Goal: Information Seeking & Learning: Learn about a topic

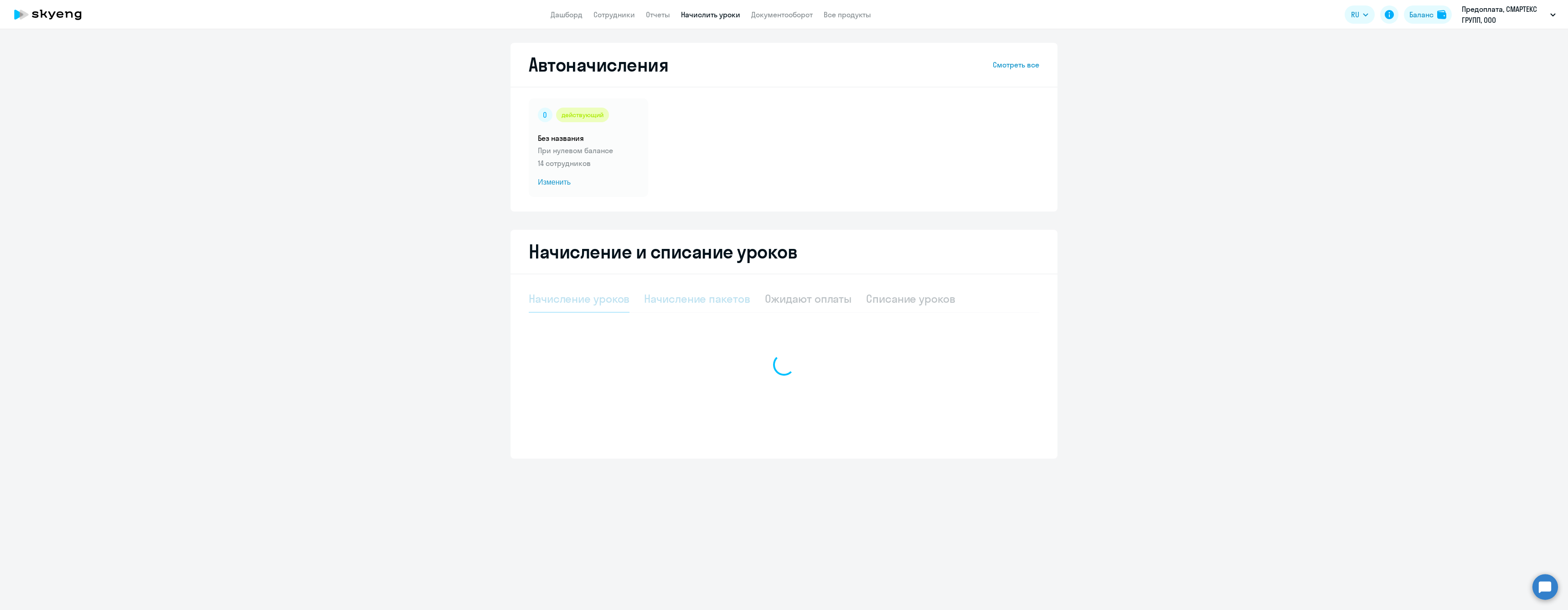
select select "10"
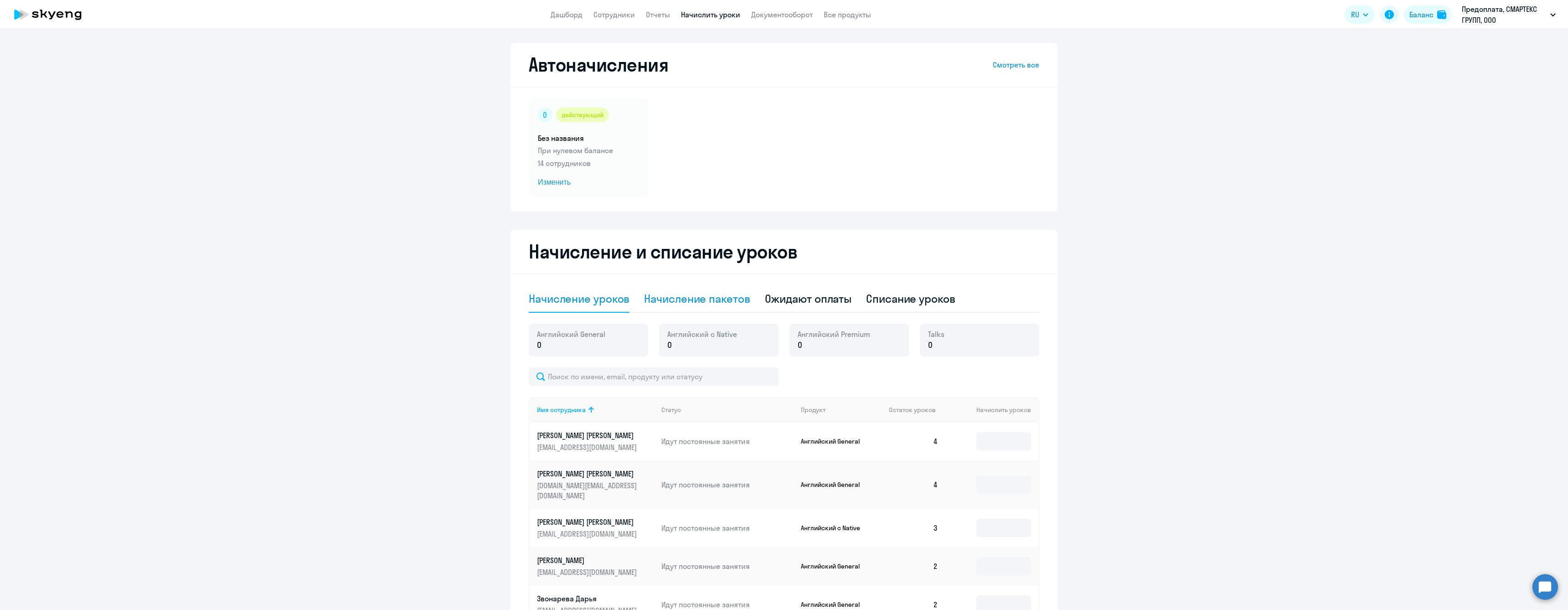
click at [699, 298] on div "Начисление пакетов" at bounding box center [697, 299] width 106 height 15
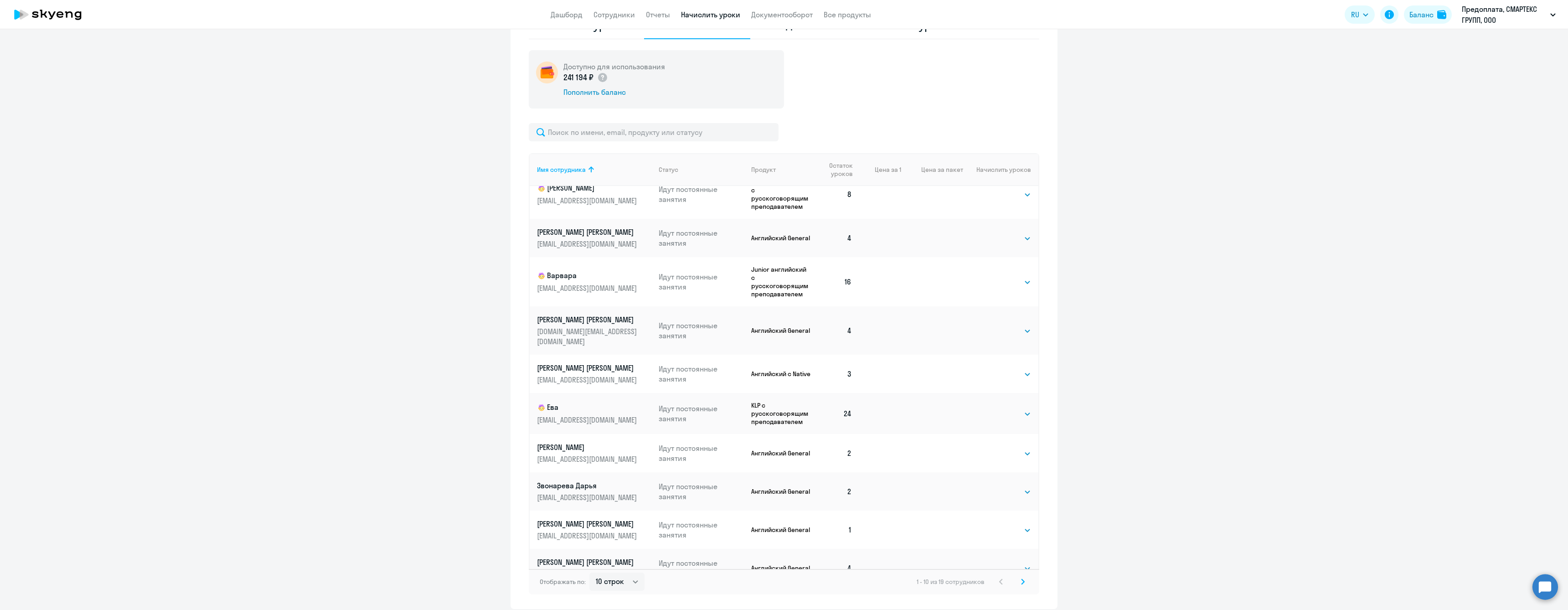
scroll to position [24, 0]
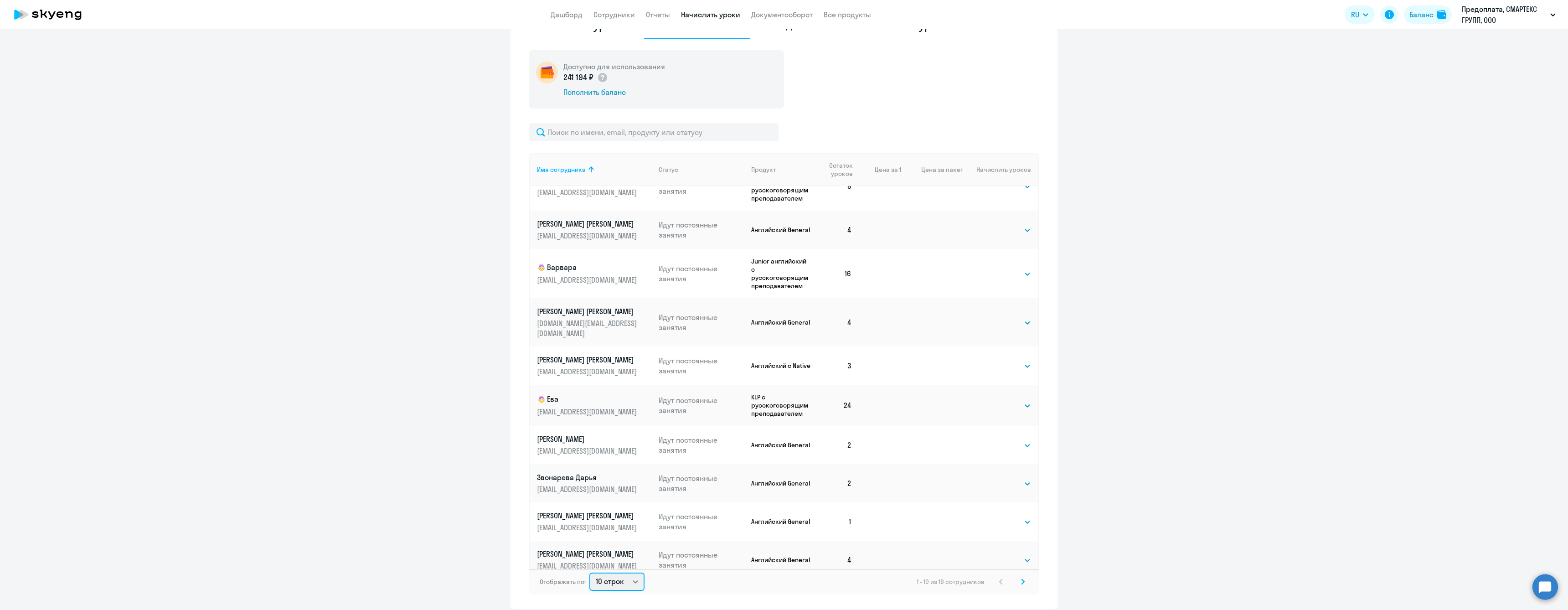
click at [622, 587] on select "10 строк 30 строк 50 строк" at bounding box center [617, 582] width 55 height 18
select select "30"
click at [589, 573] on select "10 строк 30 строк 50 строк" at bounding box center [617, 582] width 55 height 18
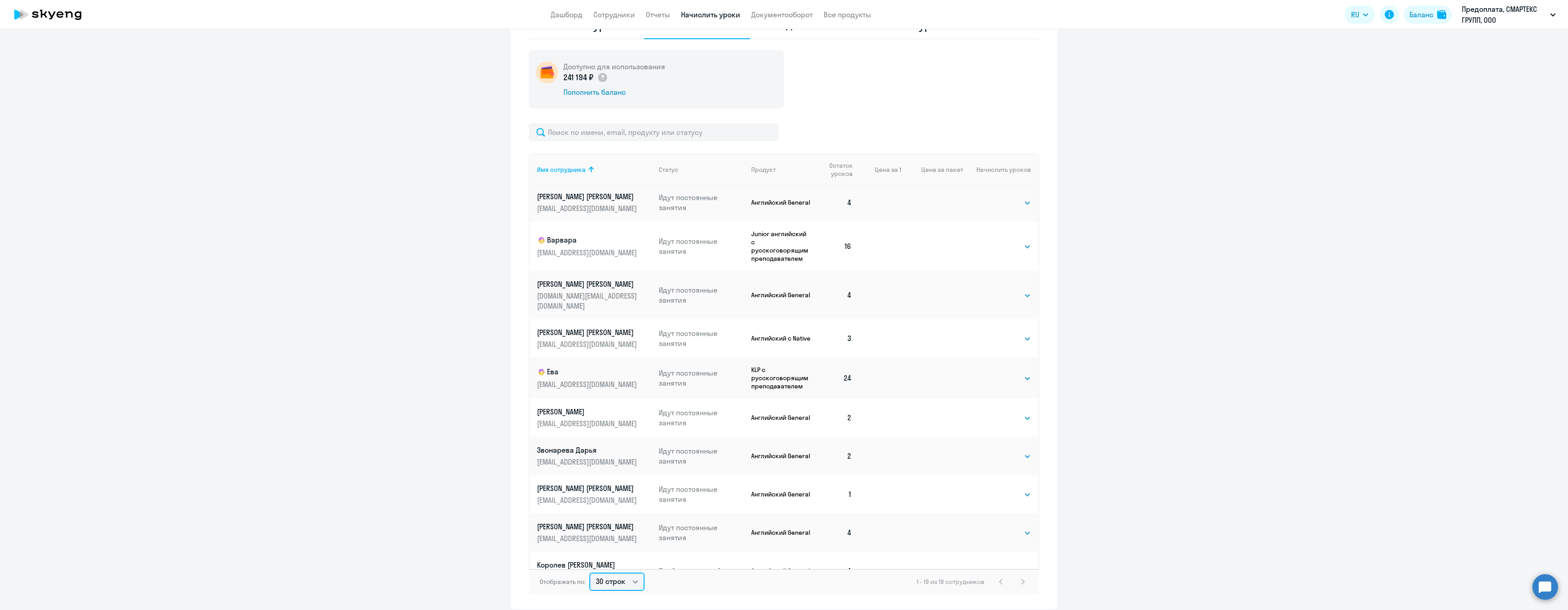
scroll to position [0, 0]
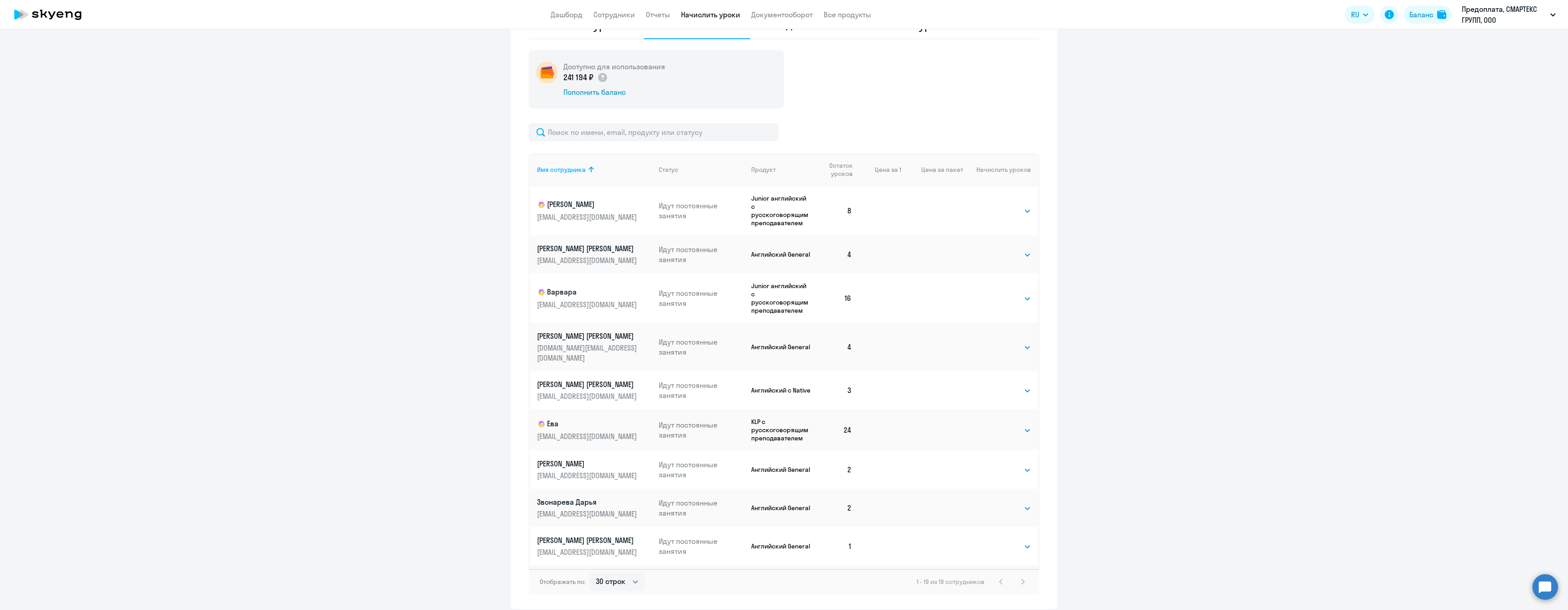
click at [392, 270] on ng-component "Автоначисления Смотреть все действующий Без названия При нулевом балансе 14 сот…" at bounding box center [784, 189] width 1568 height 840
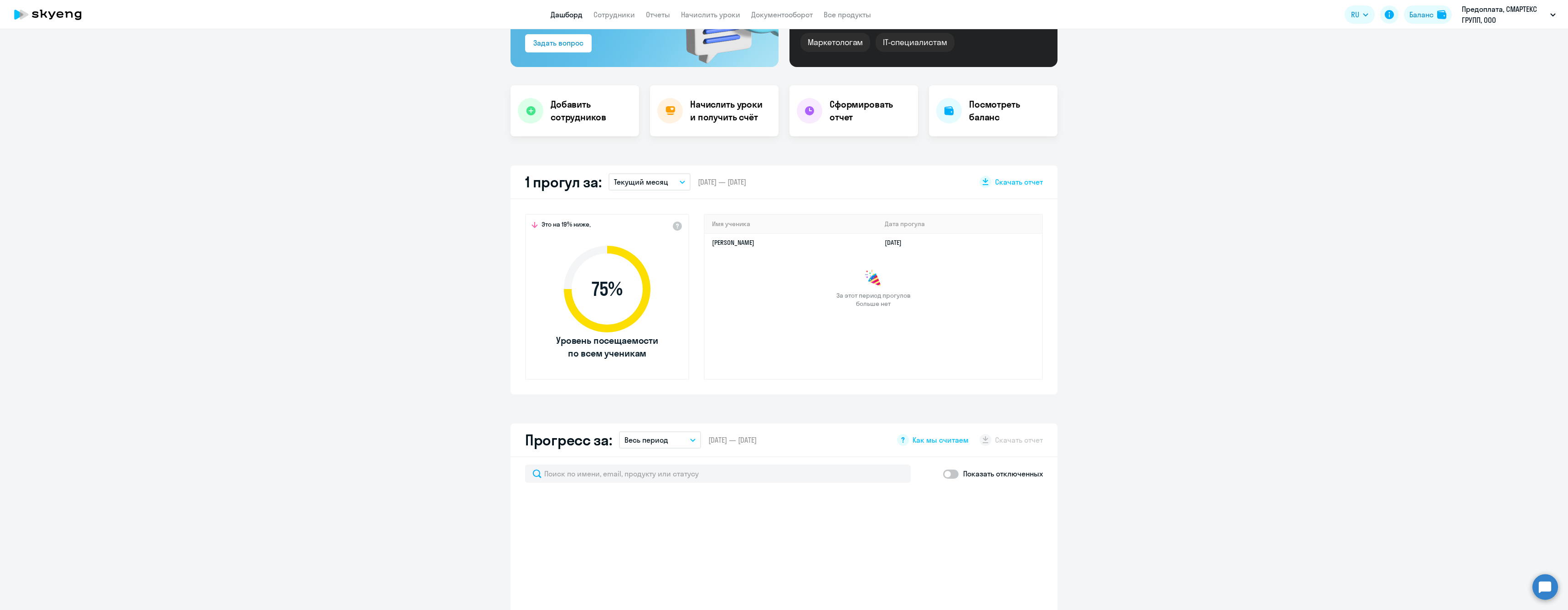
scroll to position [137, 0]
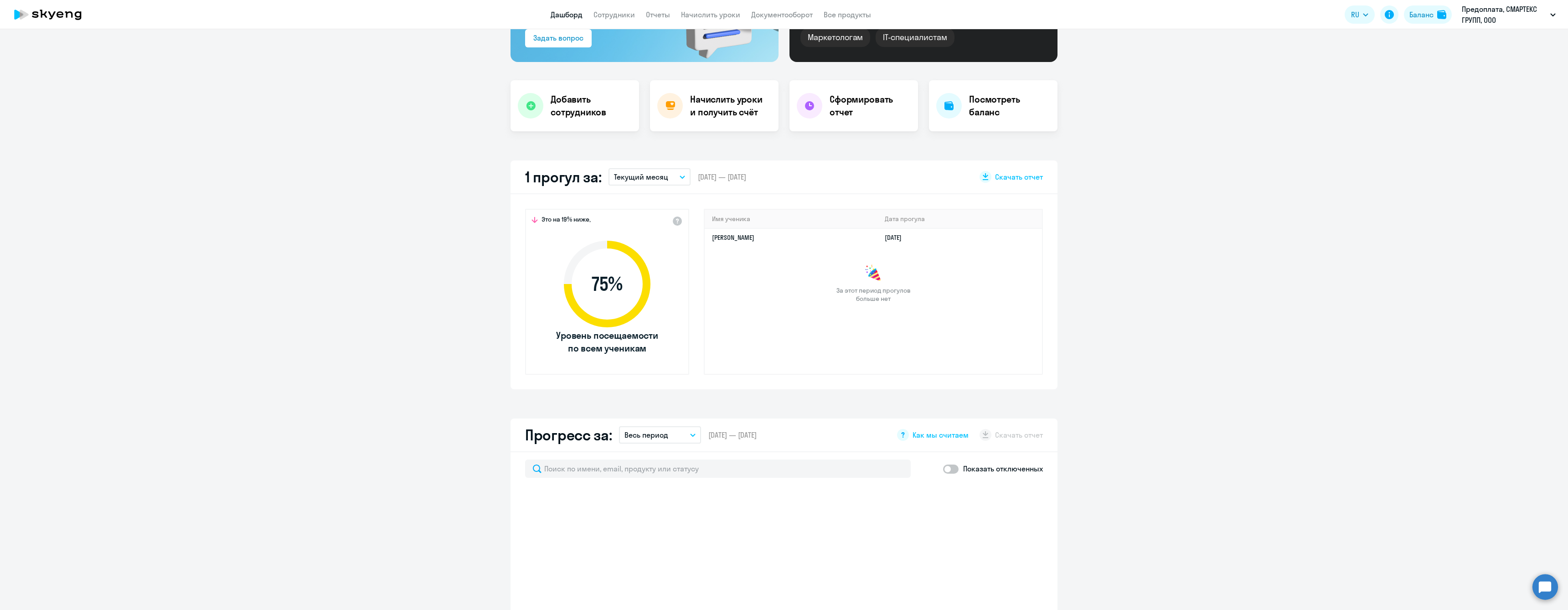
click at [673, 179] on button "Текущий месяц" at bounding box center [649, 177] width 82 height 17
select select "30"
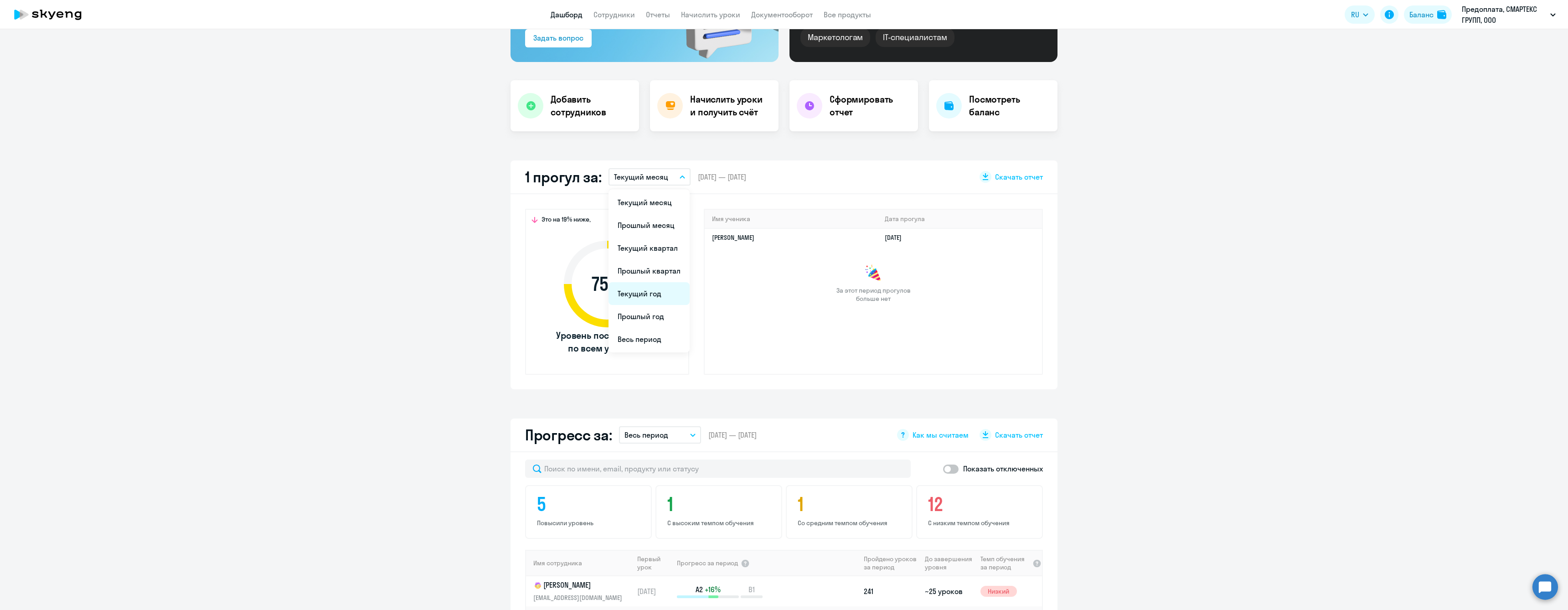
click at [663, 296] on li "Текущий год" at bounding box center [649, 293] width 81 height 23
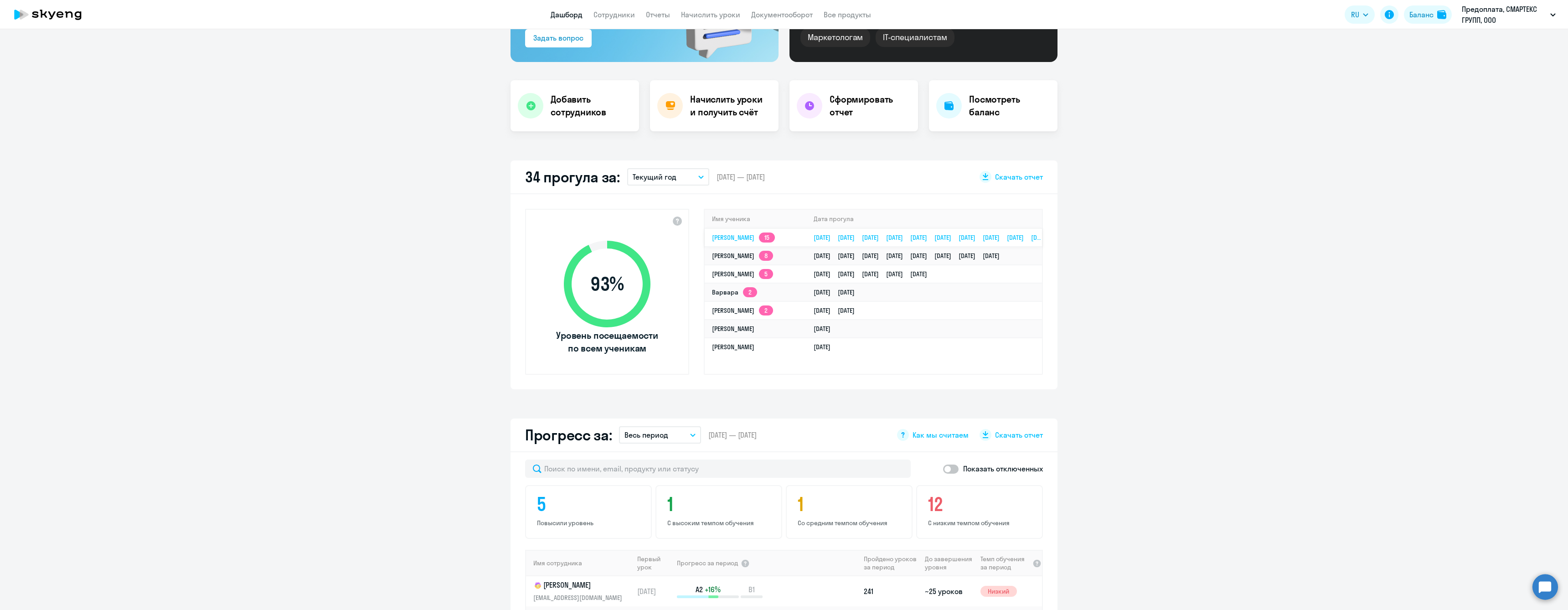
click at [807, 239] on td "[PERSON_NAME] 15" at bounding box center [755, 237] width 102 height 18
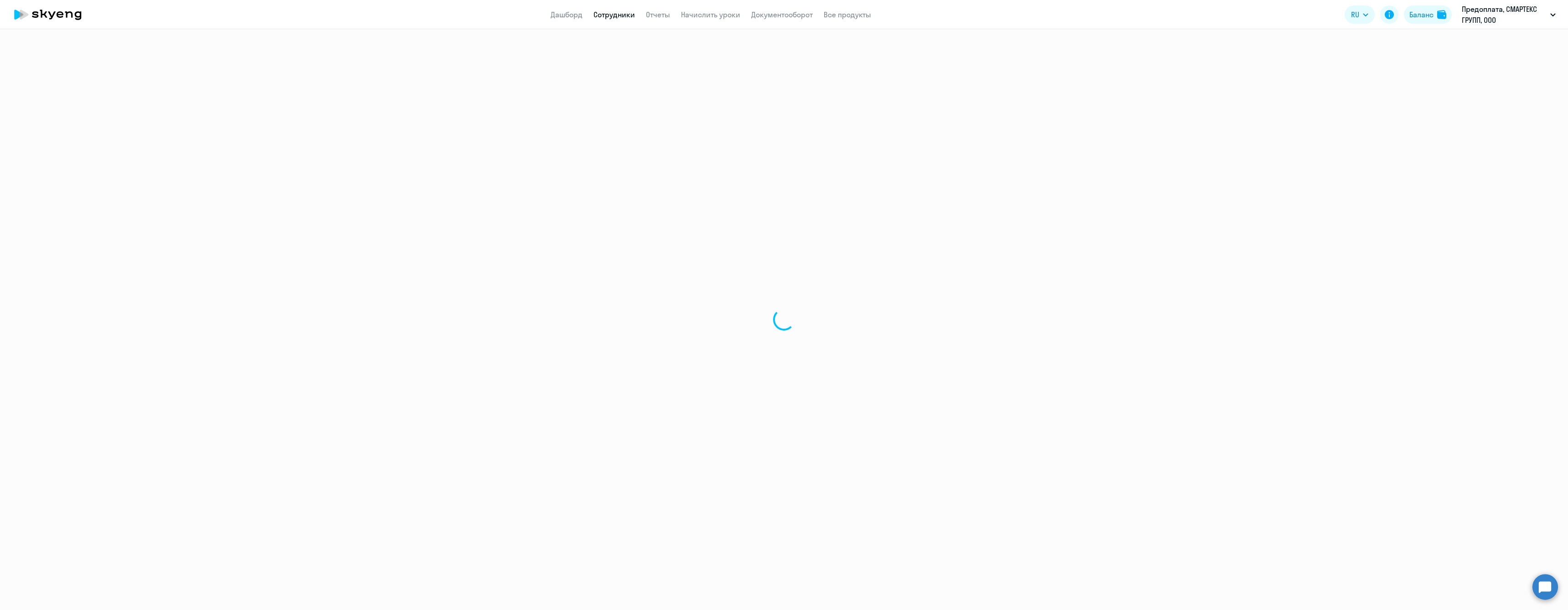
select select "english"
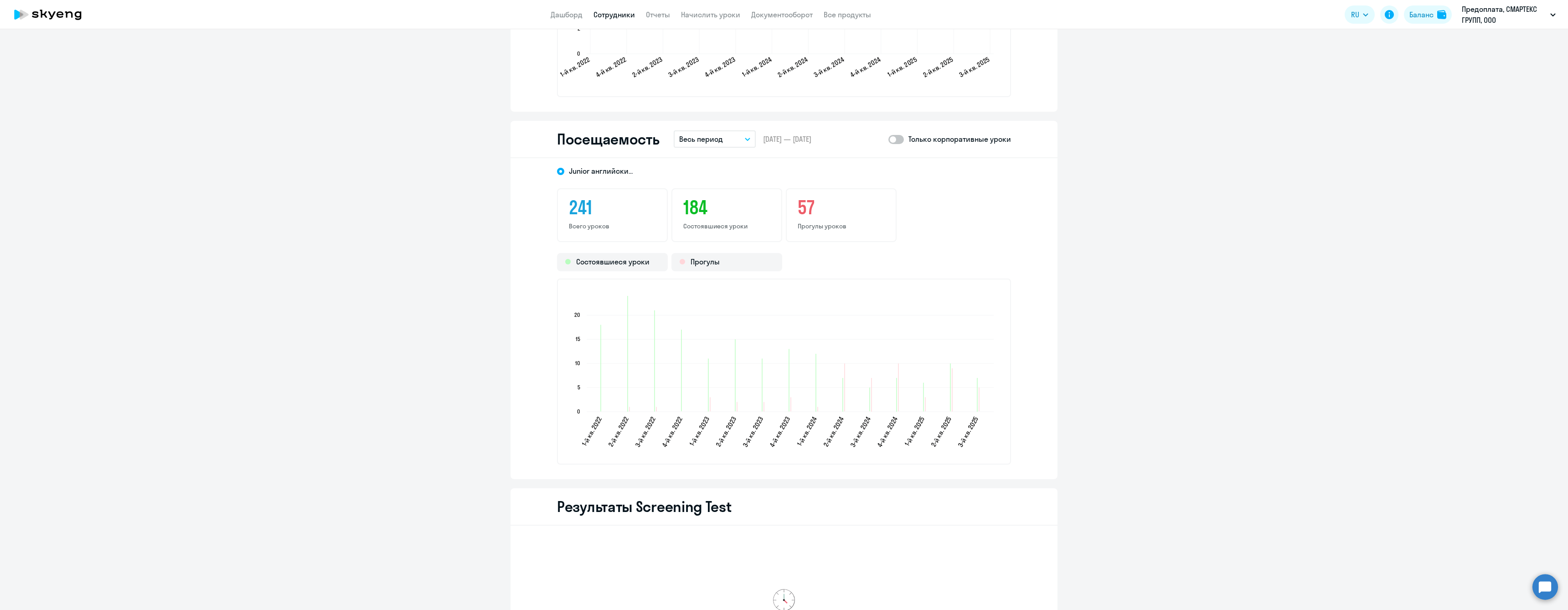
scroll to position [1140, 0]
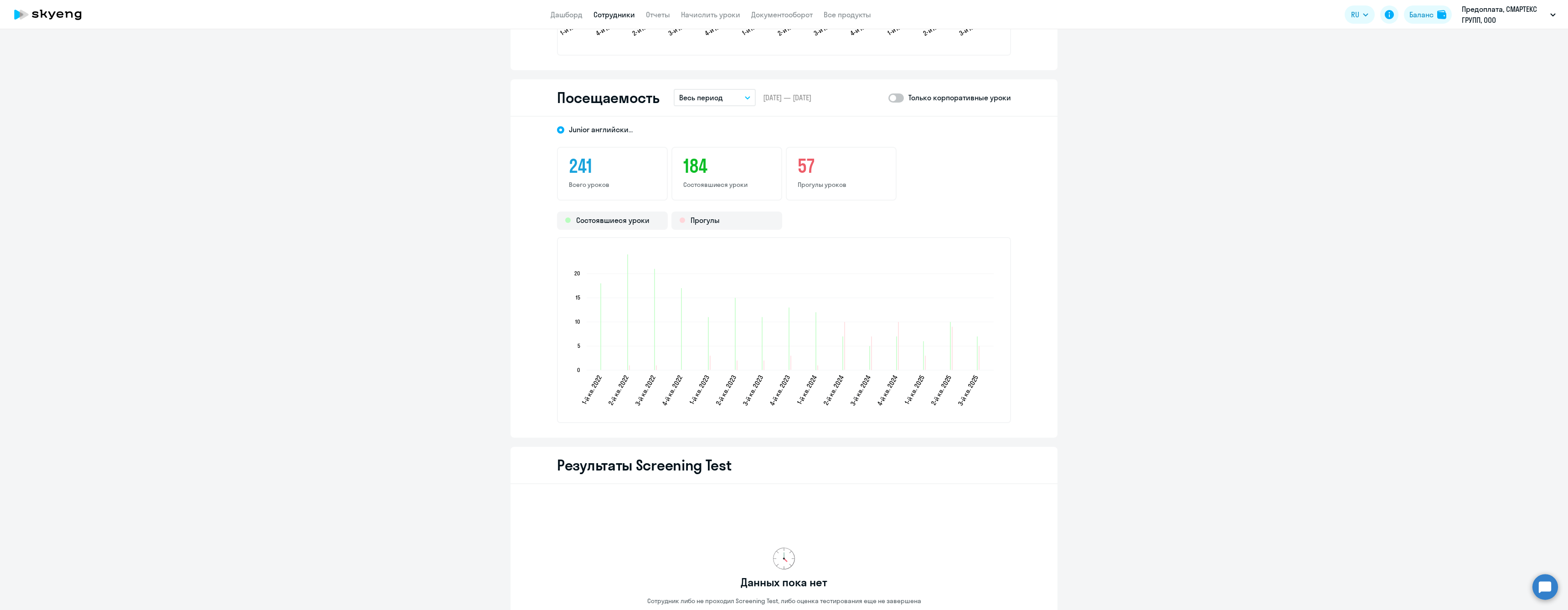
click at [725, 97] on button "Весь период" at bounding box center [715, 97] width 82 height 17
click at [723, 240] on li "Прошлый год" at bounding box center [722, 237] width 96 height 23
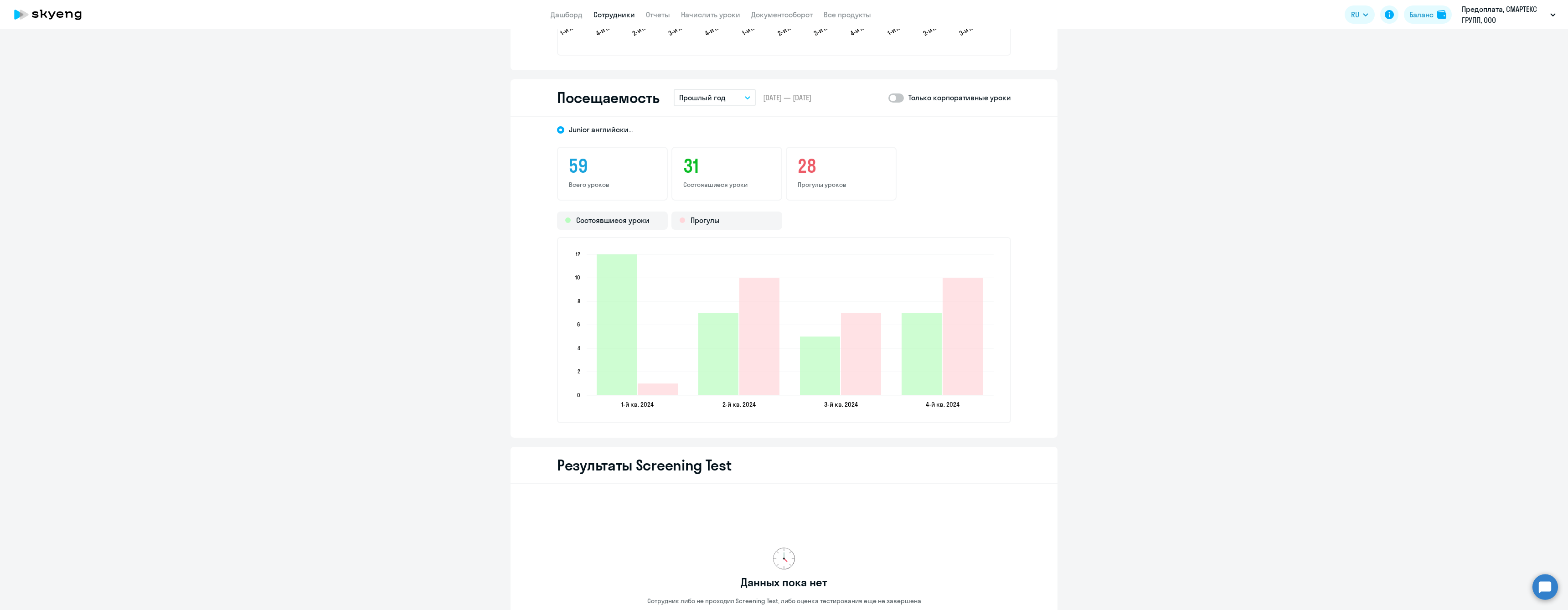
scroll to position [1094, 0]
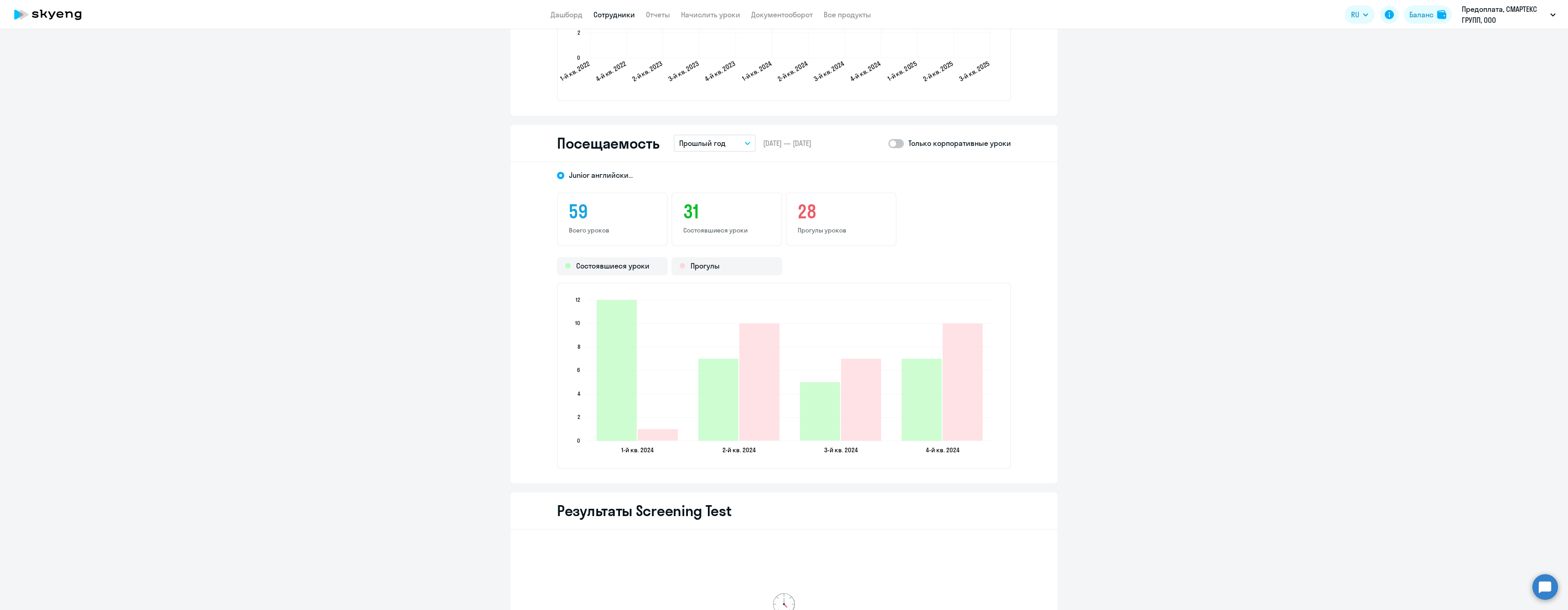
drag, startPoint x: 1314, startPoint y: 310, endPoint x: 1199, endPoint y: 255, distance: 127.5
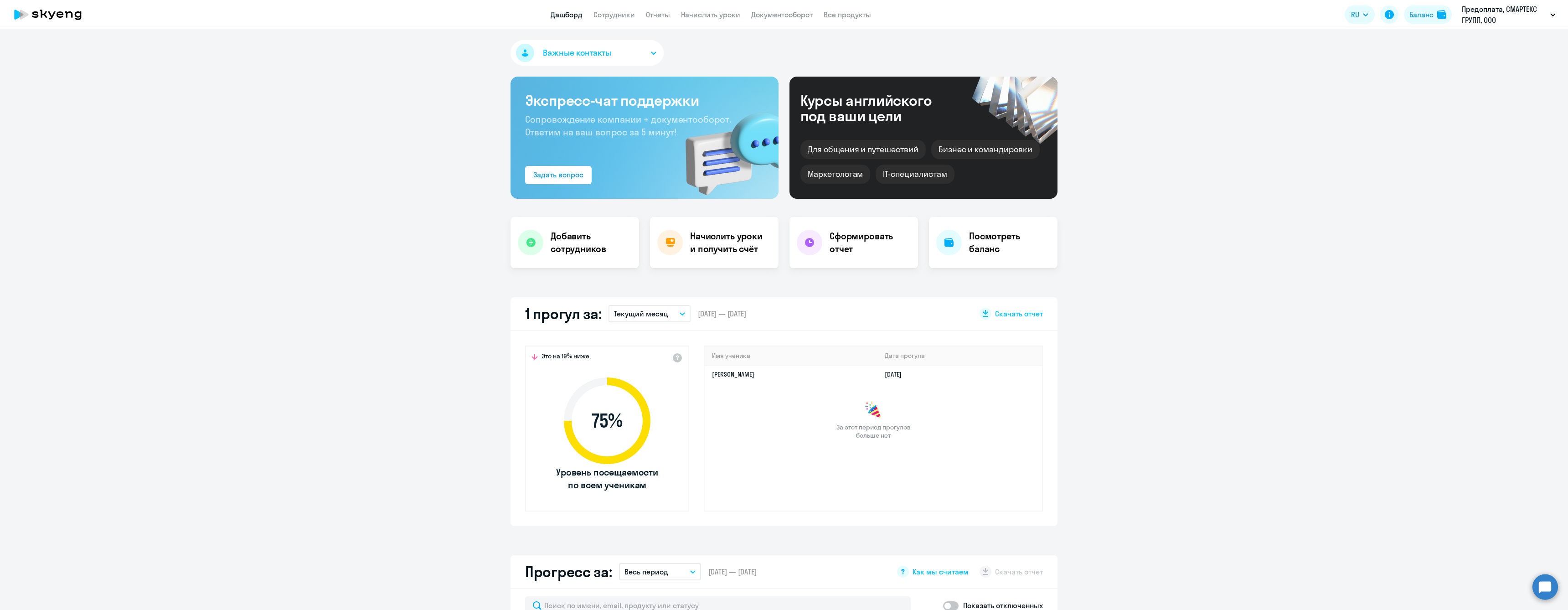
select select "30"
click at [569, 13] on link "Дашборд" at bounding box center [567, 14] width 32 height 9
click at [668, 311] on button "Текущий месяц" at bounding box center [649, 314] width 82 height 17
click at [659, 427] on li "Текущий год" at bounding box center [649, 430] width 81 height 23
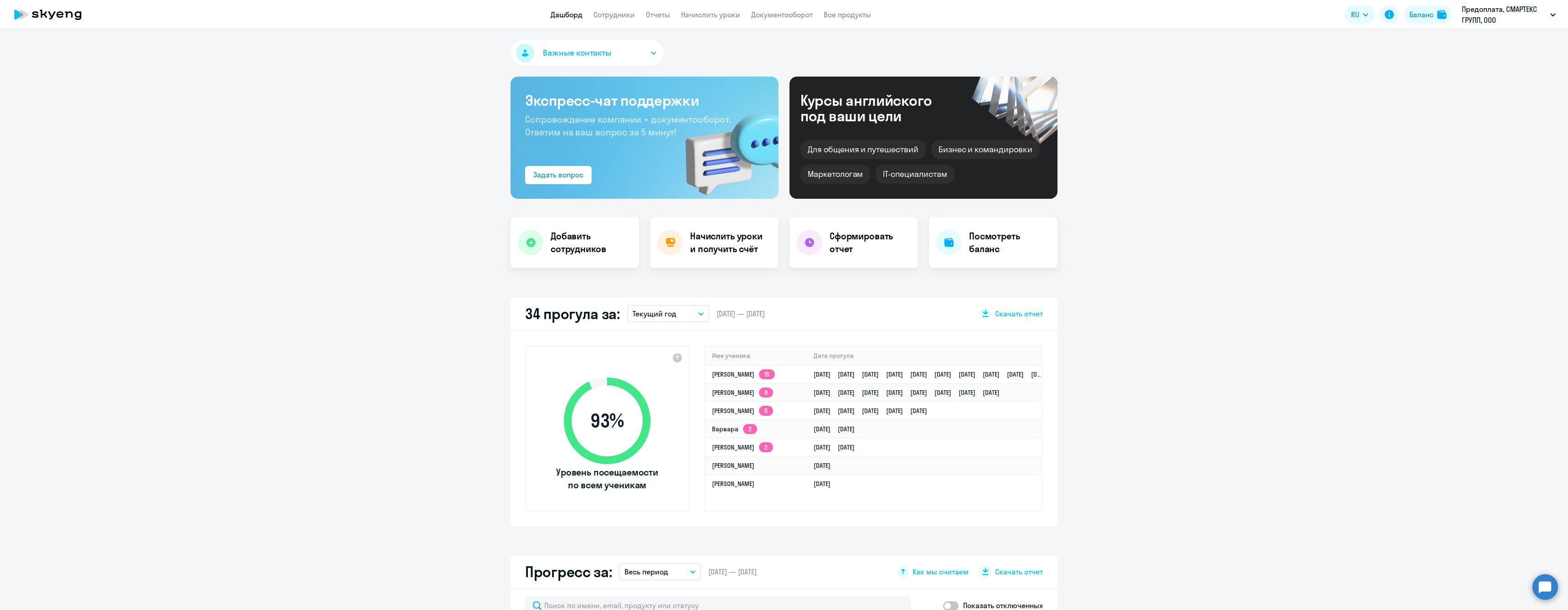
click at [1230, 282] on div "Важные контакты Экспресс-чат поддержки Сопровождение компании + документооборот…" at bounding box center [784, 320] width 1568 height 581
click at [725, 373] on link "[PERSON_NAME] 15" at bounding box center [743, 374] width 63 height 8
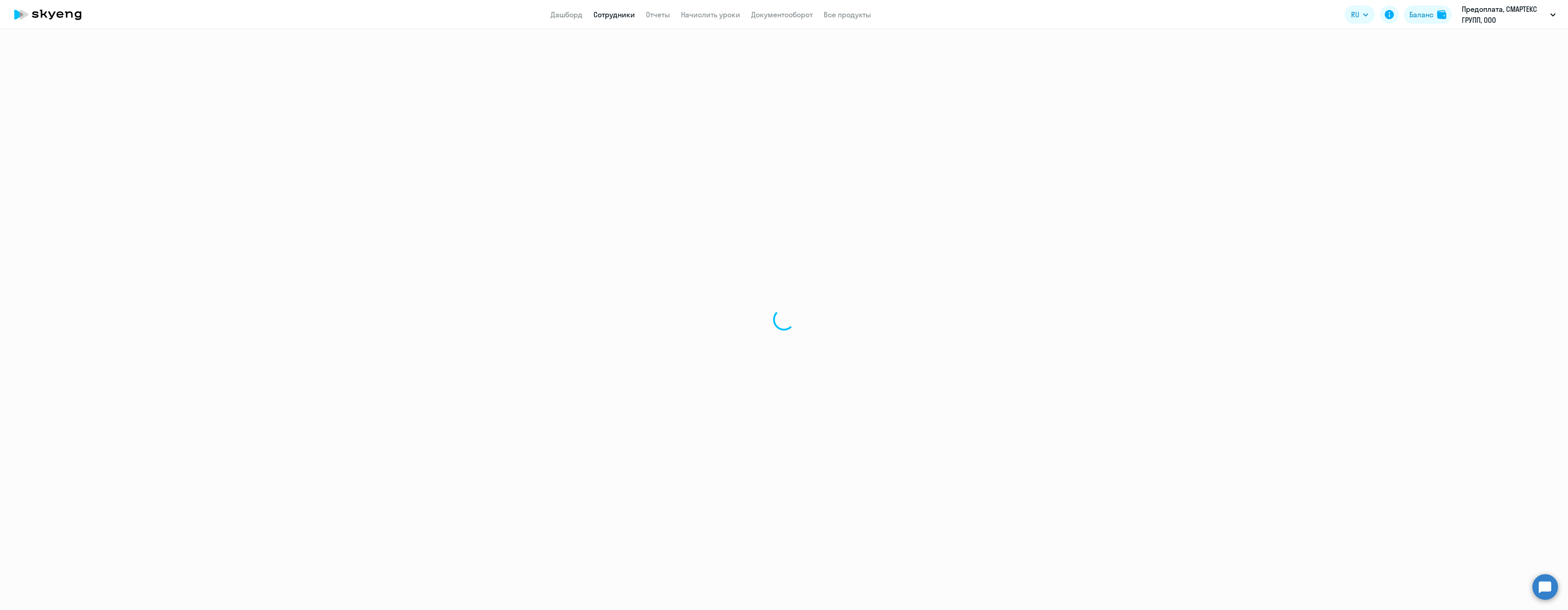
select select "english"
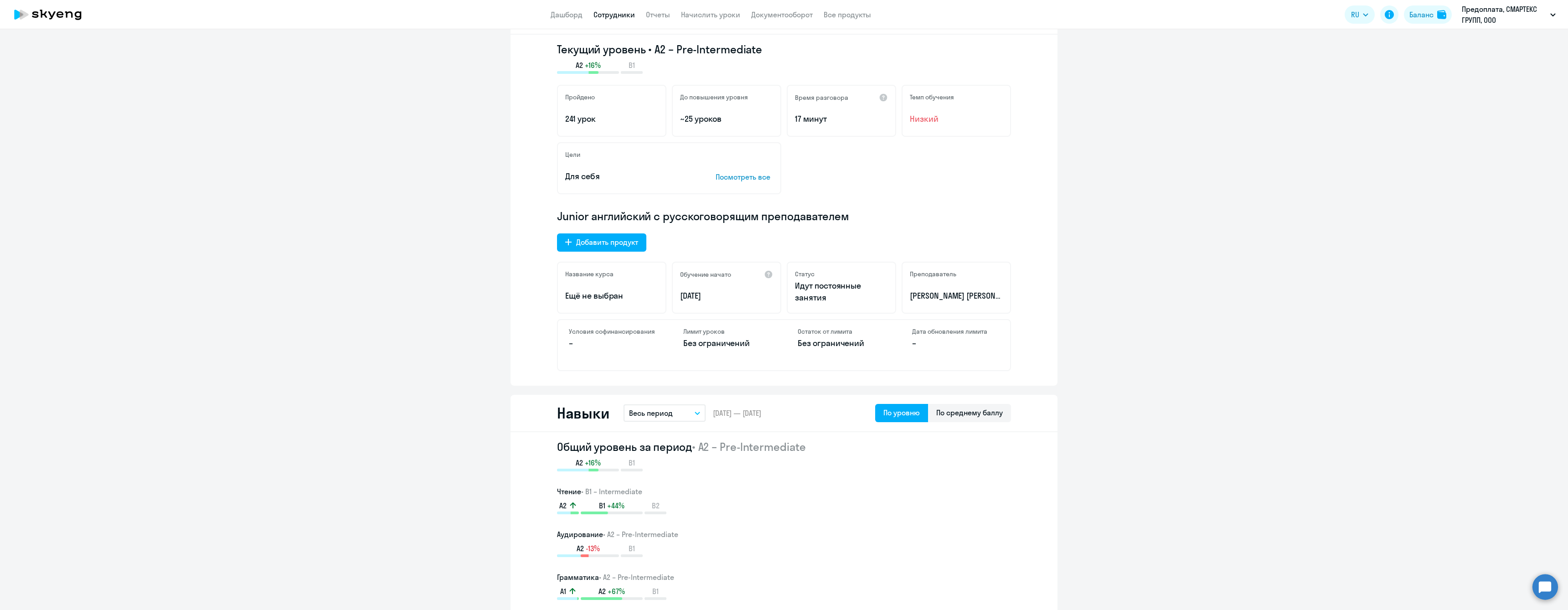
scroll to position [46, 0]
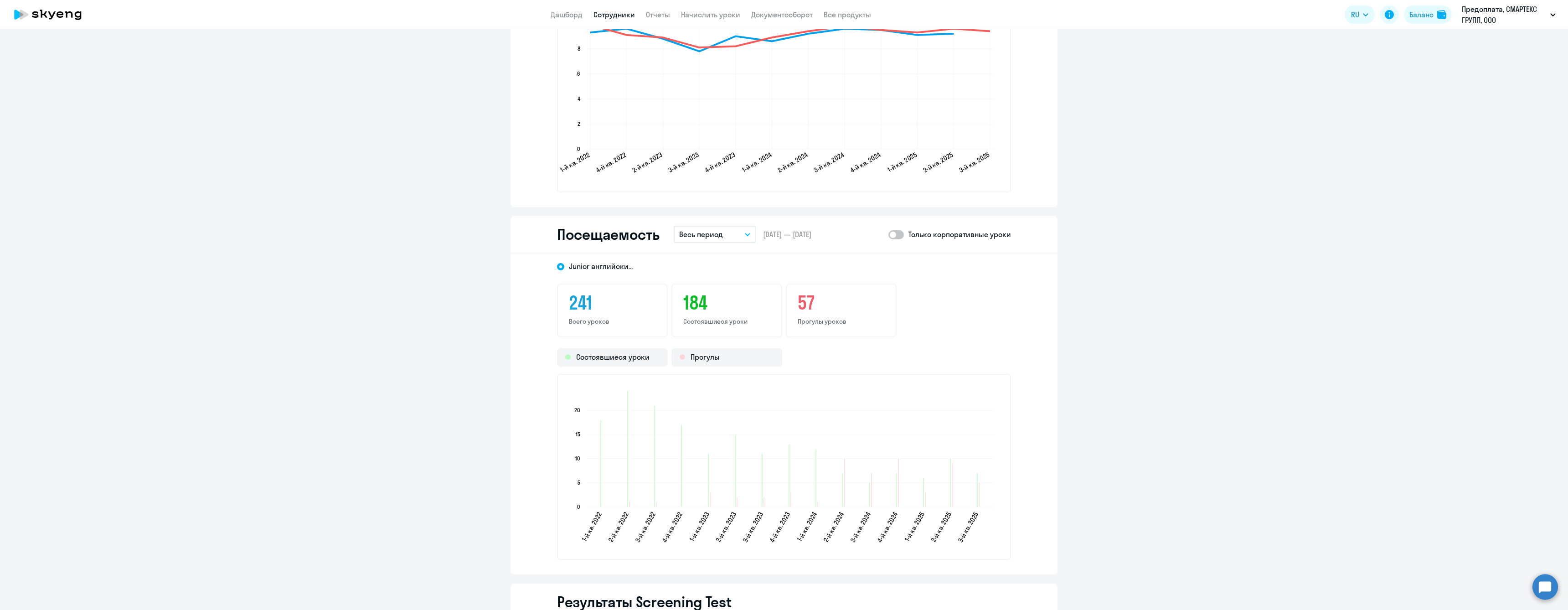
scroll to position [1094, 0]
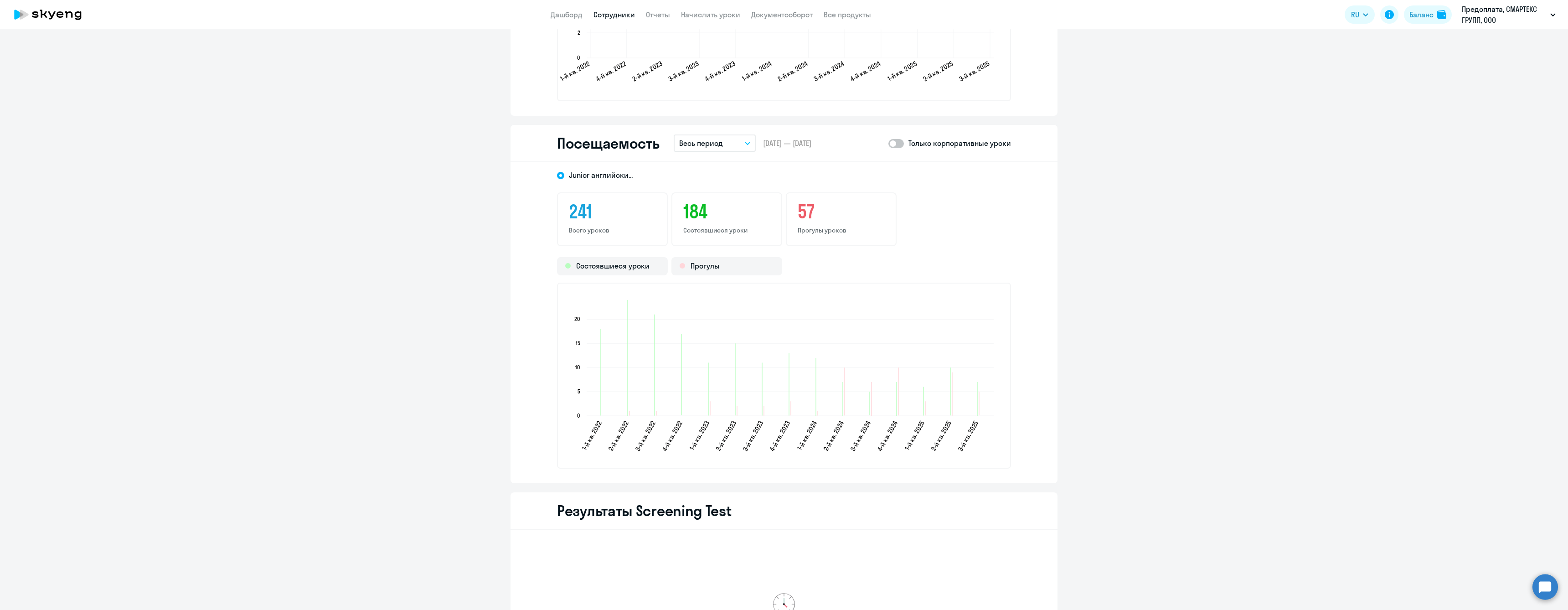
click at [723, 146] on button "Весь период" at bounding box center [715, 143] width 82 height 17
click at [725, 261] on li "Текущий год" at bounding box center [722, 259] width 96 height 23
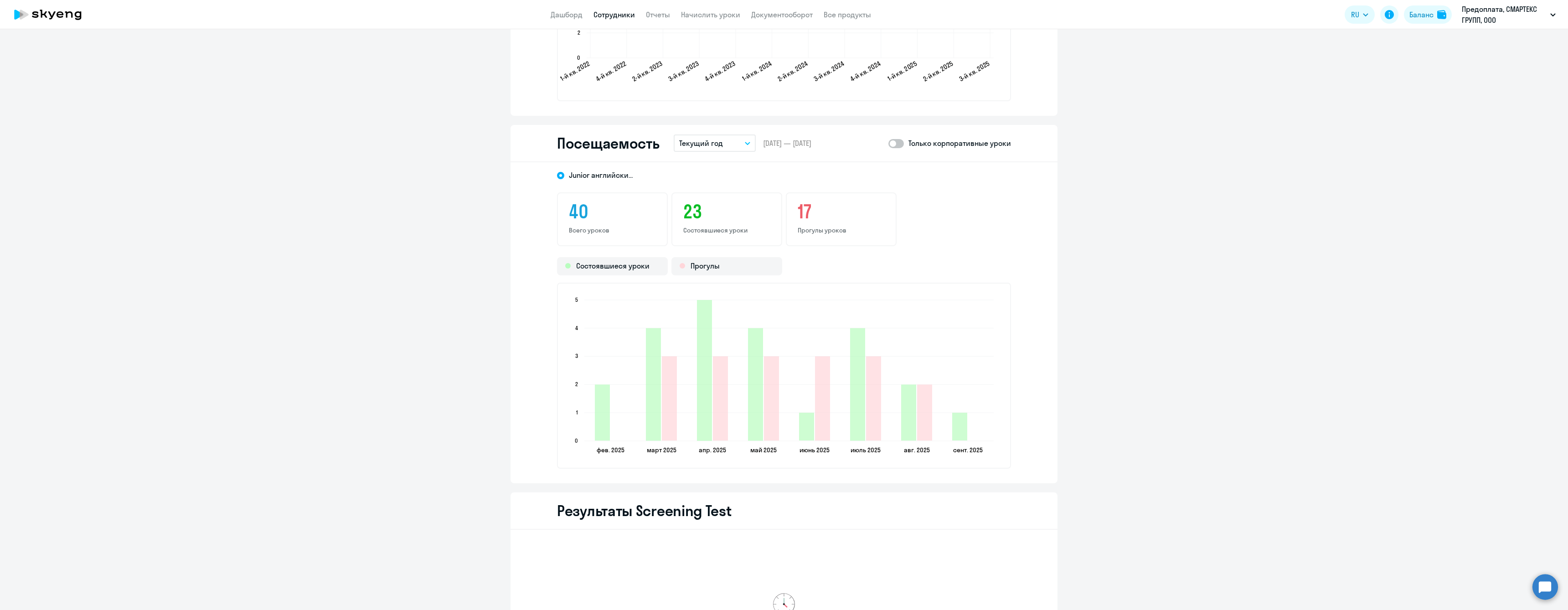
drag, startPoint x: 1141, startPoint y: 289, endPoint x: 1091, endPoint y: 259, distance: 58.3
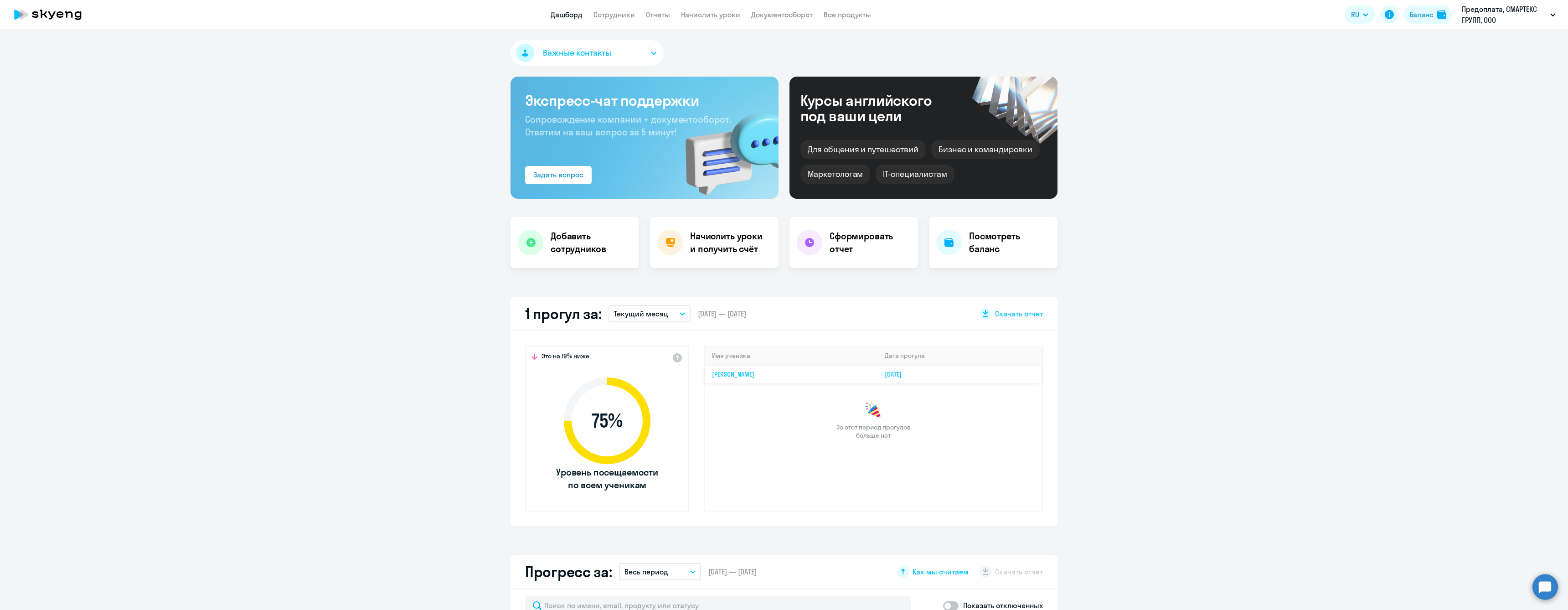
click at [730, 375] on link "[PERSON_NAME]" at bounding box center [733, 374] width 43 height 8
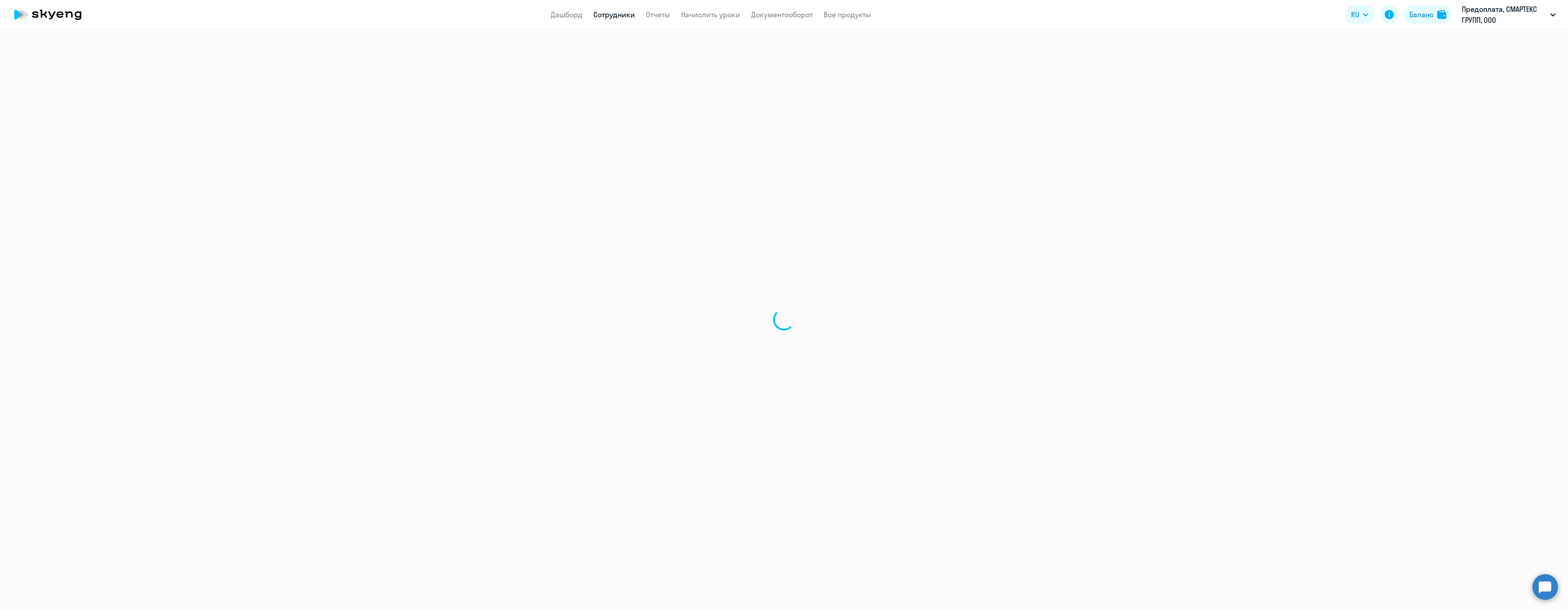
select select "english"
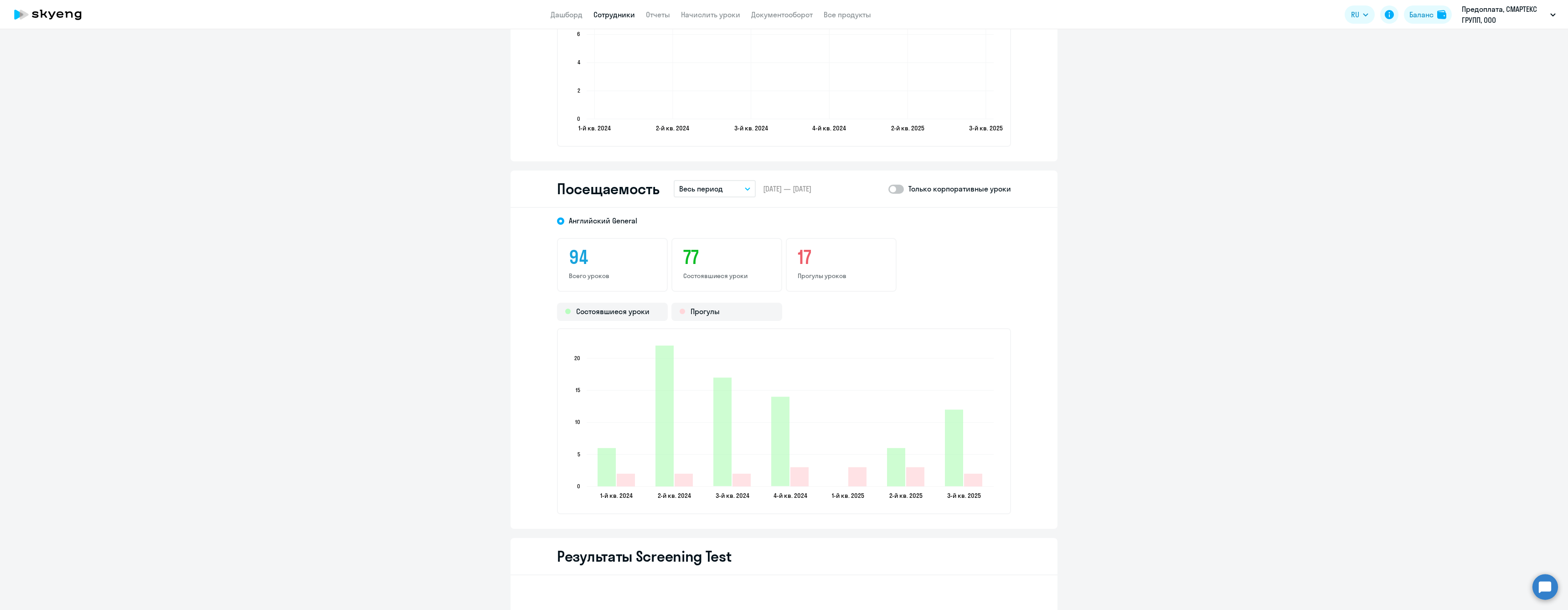
scroll to position [1094, 0]
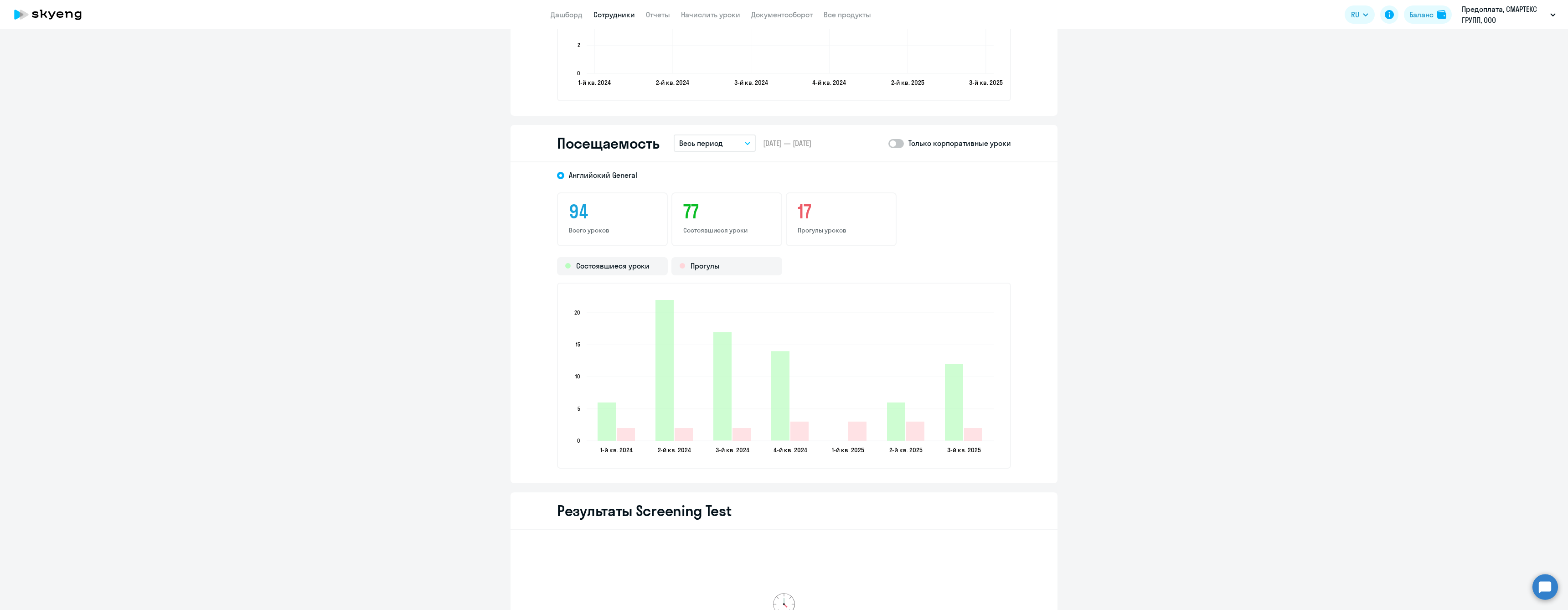
click at [729, 141] on button "Весь период" at bounding box center [715, 143] width 82 height 17
click at [714, 256] on li "Текущий год" at bounding box center [722, 259] width 96 height 23
